Goal: Task Accomplishment & Management: Manage account settings

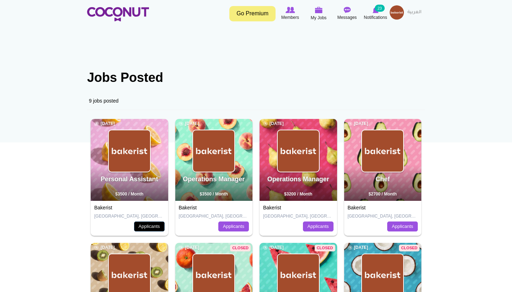
click at [149, 226] on link "Applicants" at bounding box center [149, 226] width 31 height 10
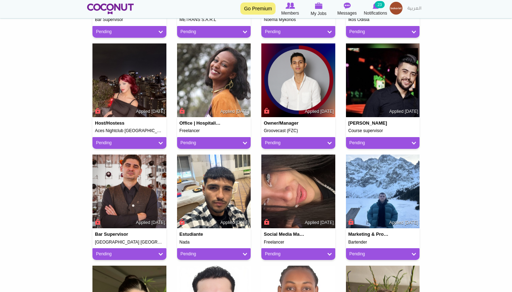
scroll to position [275, 0]
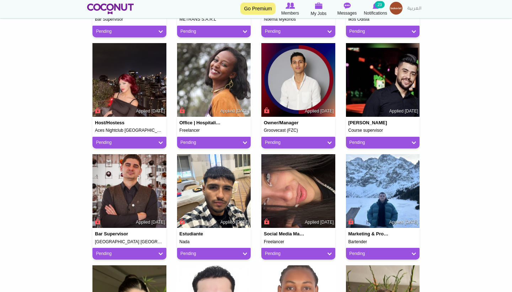
click at [311, 189] on img at bounding box center [298, 191] width 74 height 74
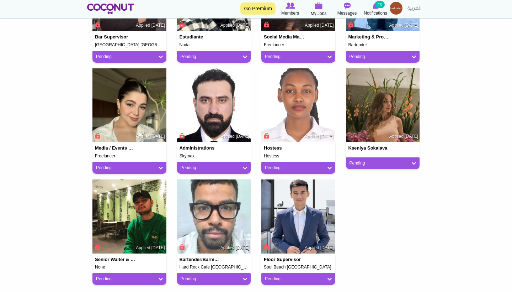
scroll to position [471, 0]
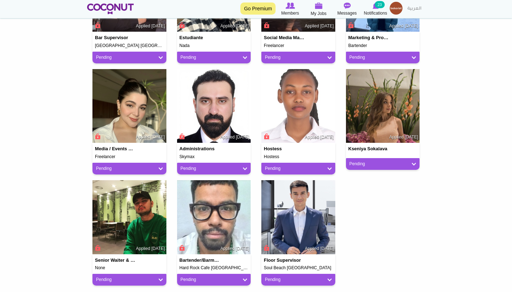
click at [127, 121] on img at bounding box center [129, 106] width 74 height 74
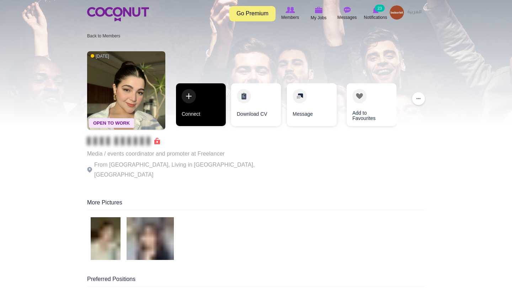
click at [214, 100] on link "Connect" at bounding box center [201, 104] width 50 height 43
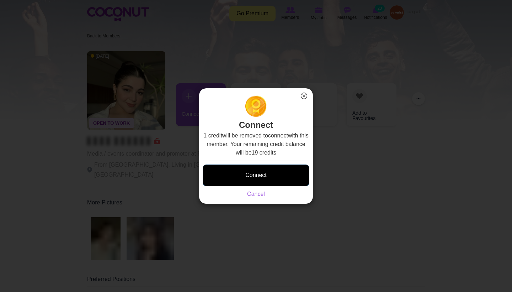
click at [259, 180] on button "Connect" at bounding box center [256, 175] width 107 height 22
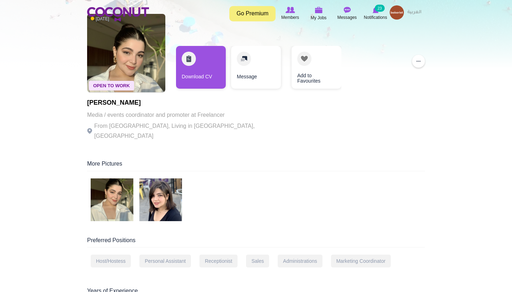
scroll to position [64, 0]
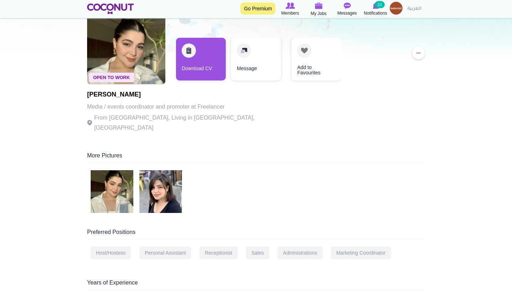
click at [101, 179] on img at bounding box center [112, 191] width 43 height 43
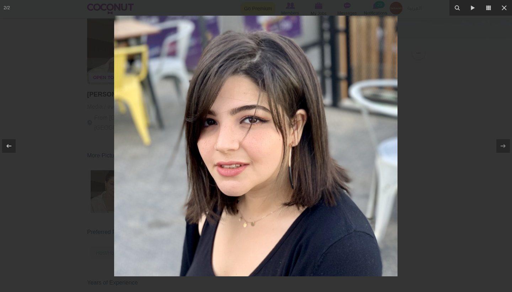
click at [408, 142] on div at bounding box center [256, 146] width 512 height 292
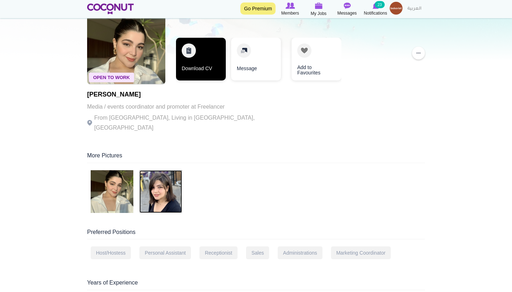
click at [208, 58] on link "Download CV" at bounding box center [201, 59] width 50 height 43
click at [198, 65] on link "Download CV" at bounding box center [201, 59] width 50 height 43
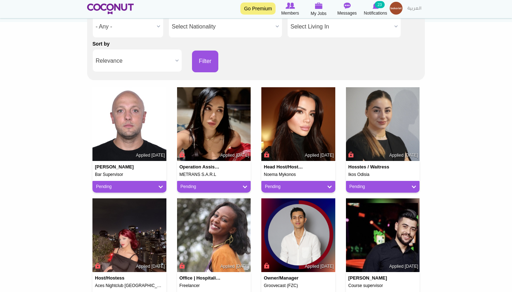
scroll to position [121, 0]
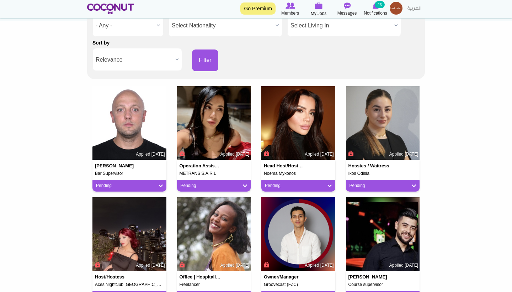
click at [204, 156] on img at bounding box center [214, 123] width 74 height 74
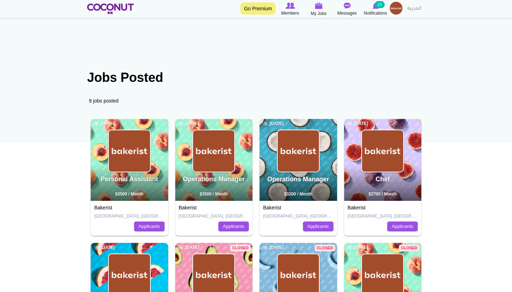
scroll to position [32, 0]
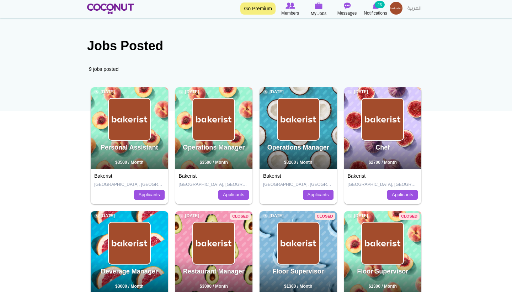
click at [230, 155] on h2 "Operations Manager" at bounding box center [213, 151] width 75 height 14
click at [233, 198] on link "Applicants" at bounding box center [233, 195] width 31 height 10
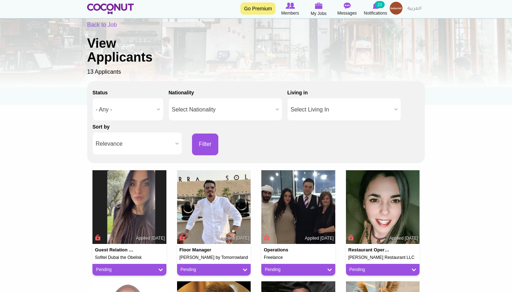
scroll to position [36, 0]
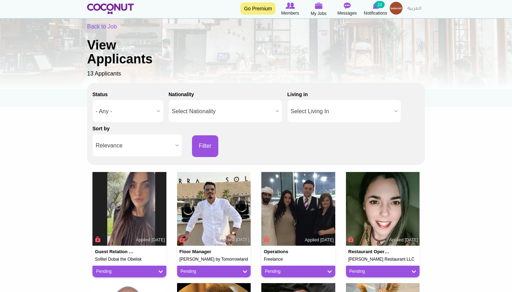
click at [357, 217] on img at bounding box center [383, 209] width 74 height 74
